Goal: Task Accomplishment & Management: Manage account settings

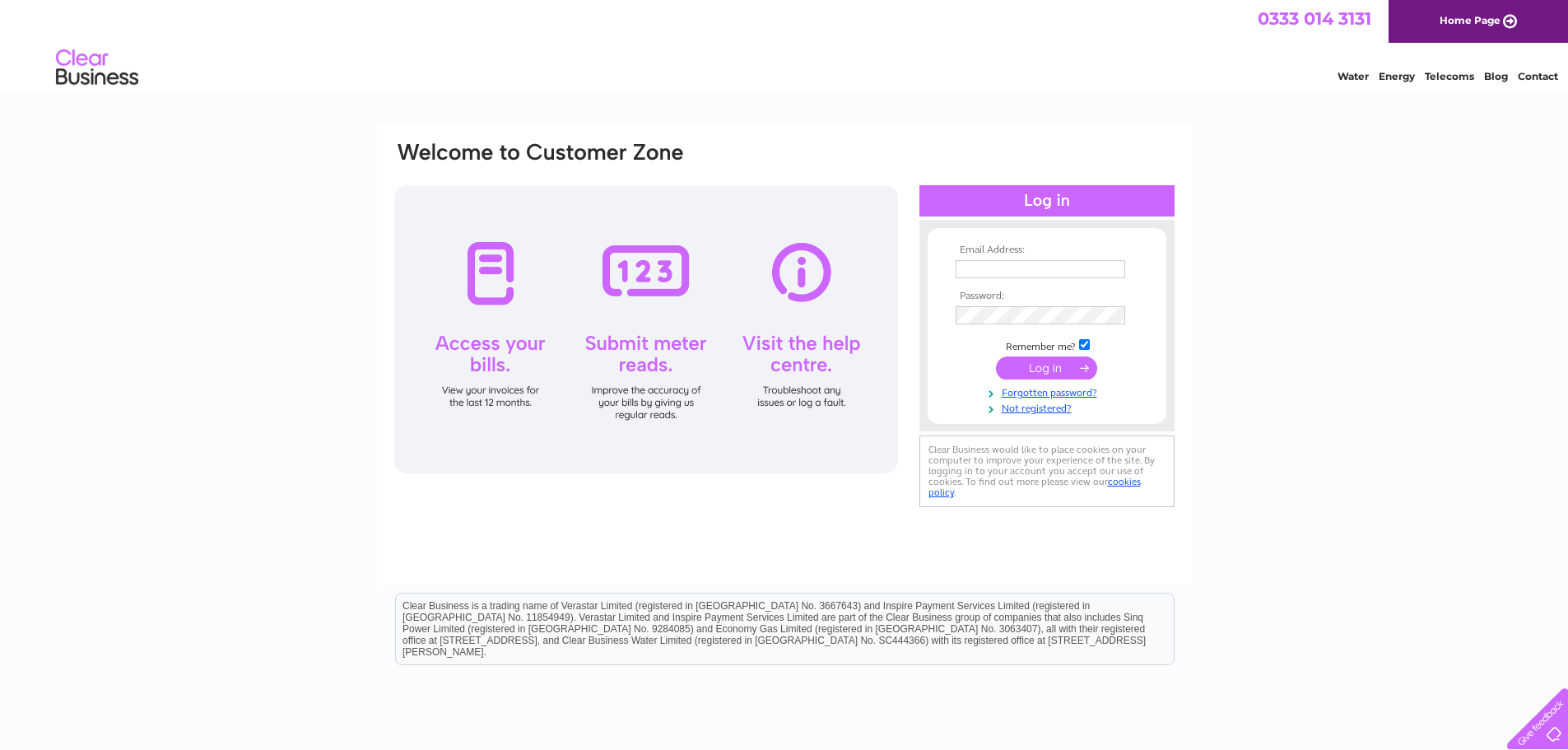
type input "[EMAIL_ADDRESS][DOMAIN_NAME]"
click at [1042, 368] on input "submit" at bounding box center [1046, 367] width 102 height 23
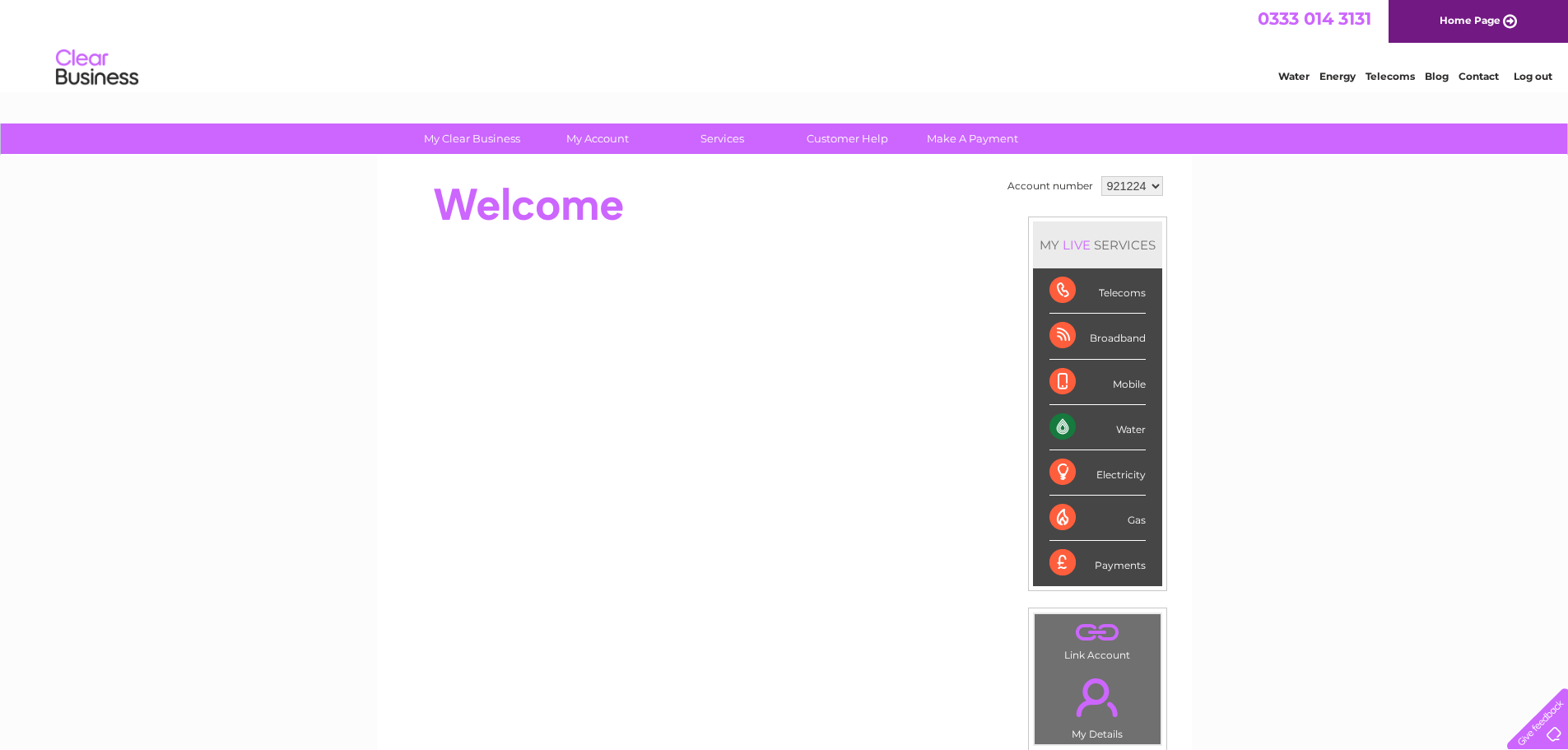
click at [1057, 421] on div "Water" at bounding box center [1097, 427] width 97 height 45
click at [1141, 431] on div "Water" at bounding box center [1097, 427] width 97 height 45
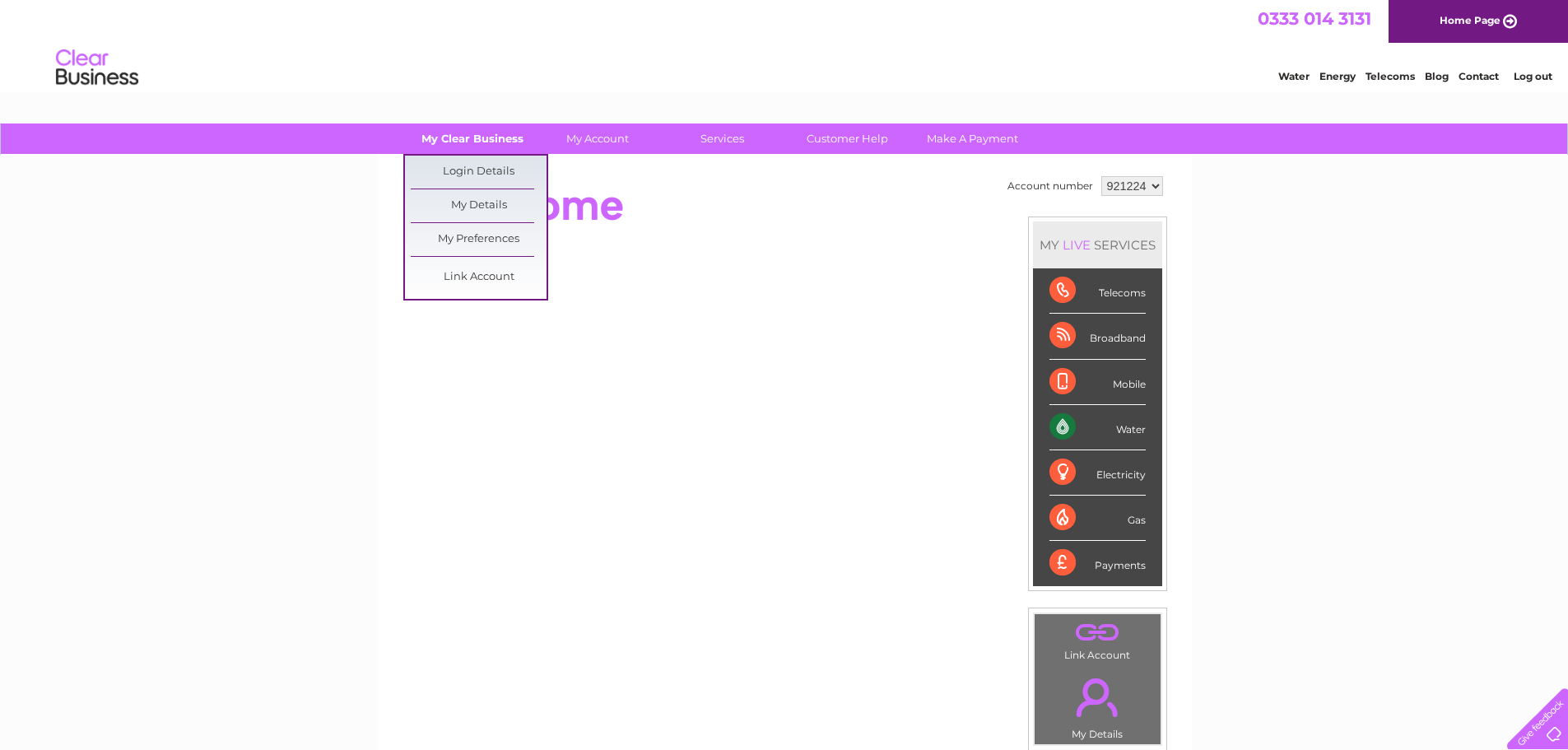
click at [489, 143] on link "My Clear Business" at bounding box center [472, 139] width 136 height 30
click at [460, 135] on link "My Clear Business" at bounding box center [472, 139] width 136 height 30
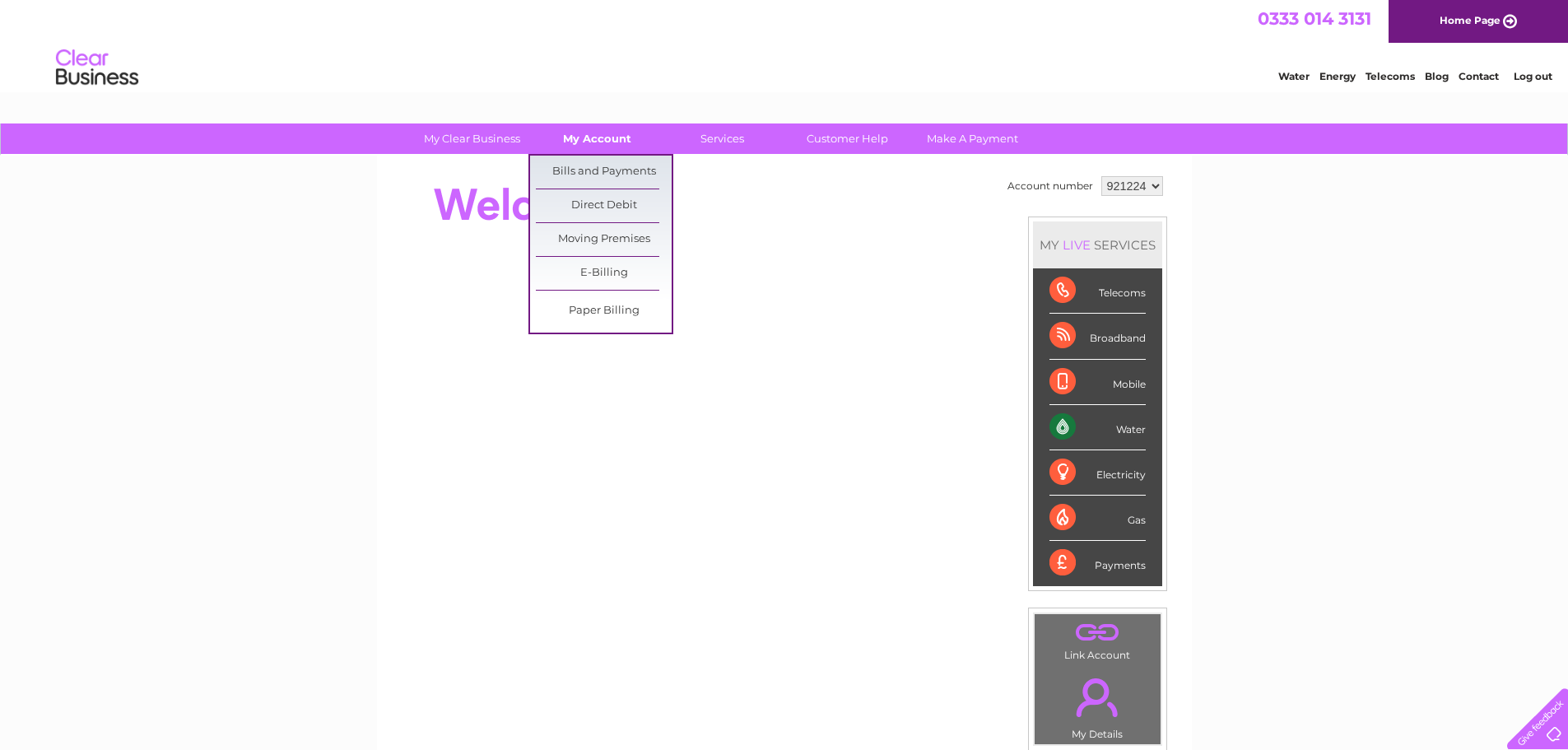
click at [603, 135] on link "My Account" at bounding box center [597, 139] width 136 height 30
click at [594, 167] on link "Bills and Payments" at bounding box center [604, 171] width 136 height 33
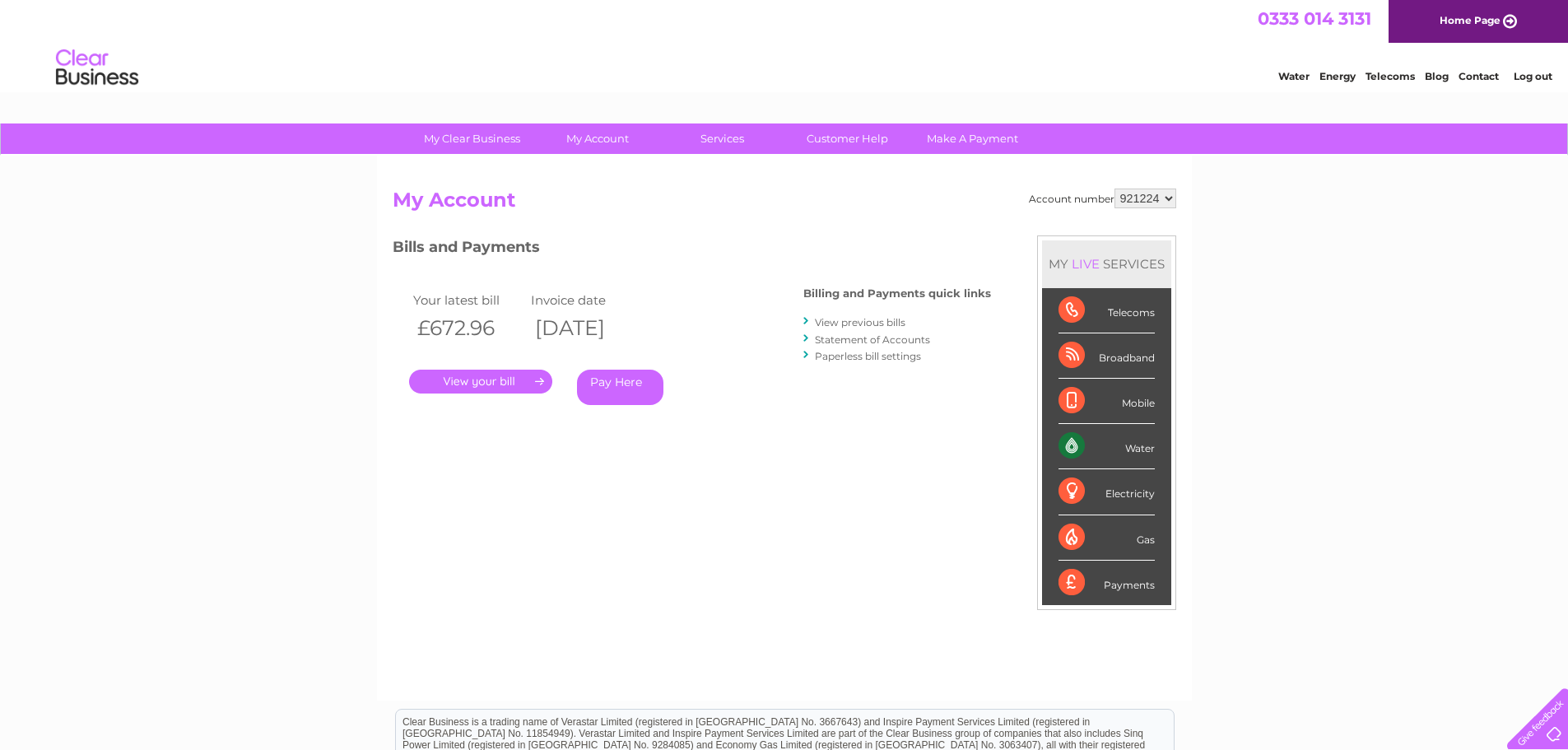
click at [485, 375] on link "." at bounding box center [480, 381] width 143 height 24
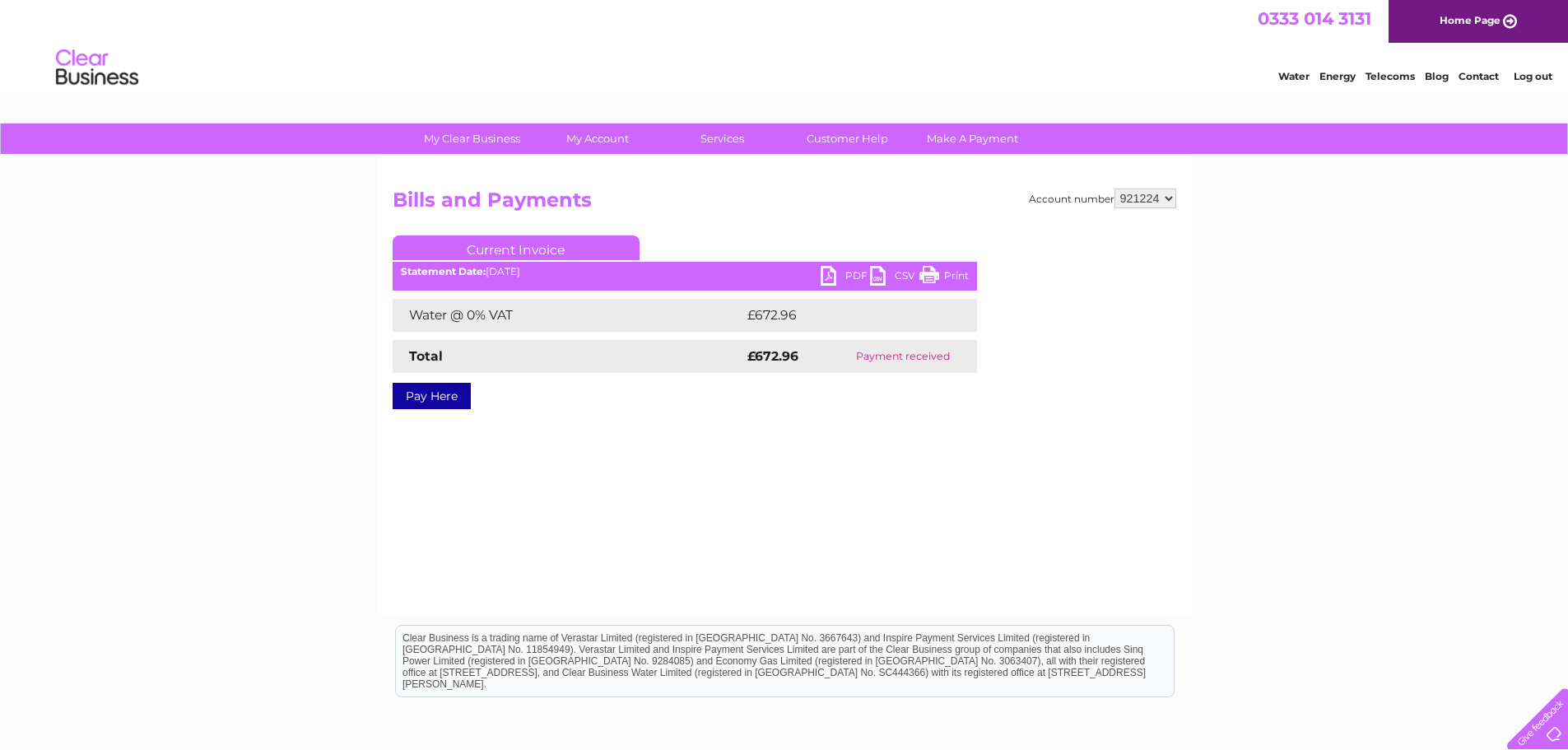
click at [842, 265] on ul "Current Invoice" at bounding box center [684, 250] width 585 height 30
click at [821, 275] on link "PDF" at bounding box center [845, 277] width 50 height 24
